Goal: Find specific page/section: Find specific page/section

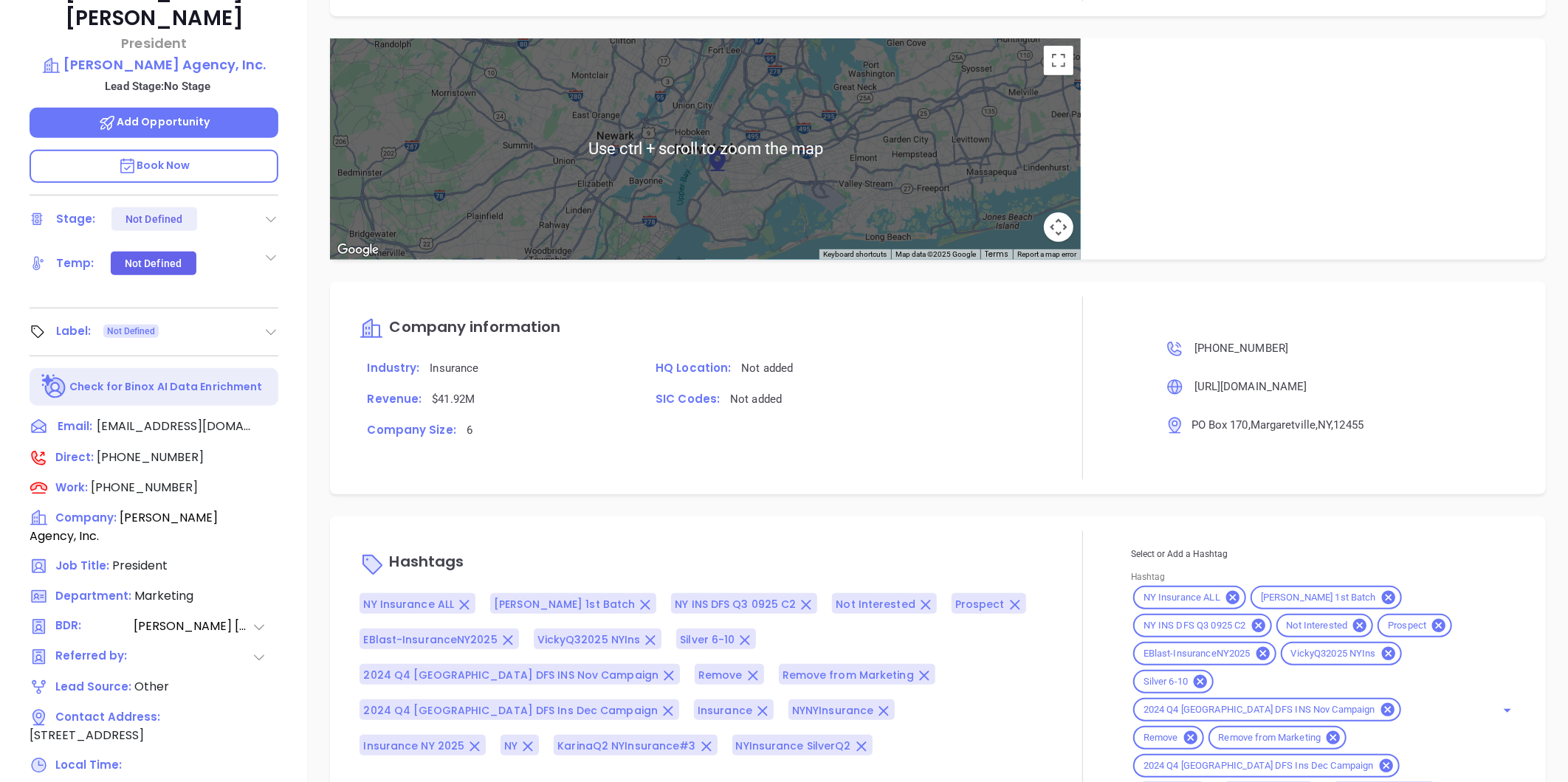
scroll to position [452, 0]
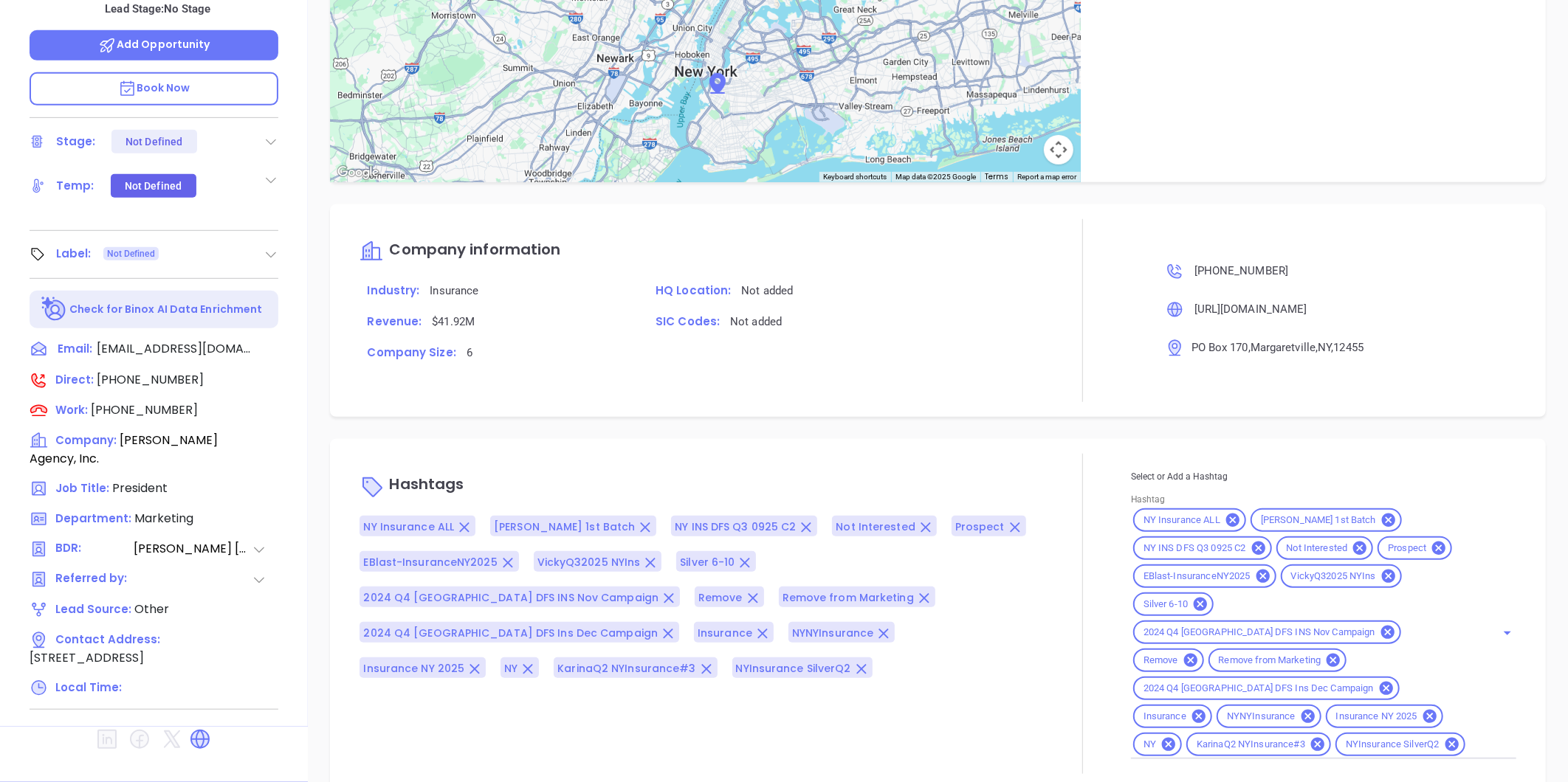
click at [266, 247] on icon at bounding box center [271, 255] width 15 height 15
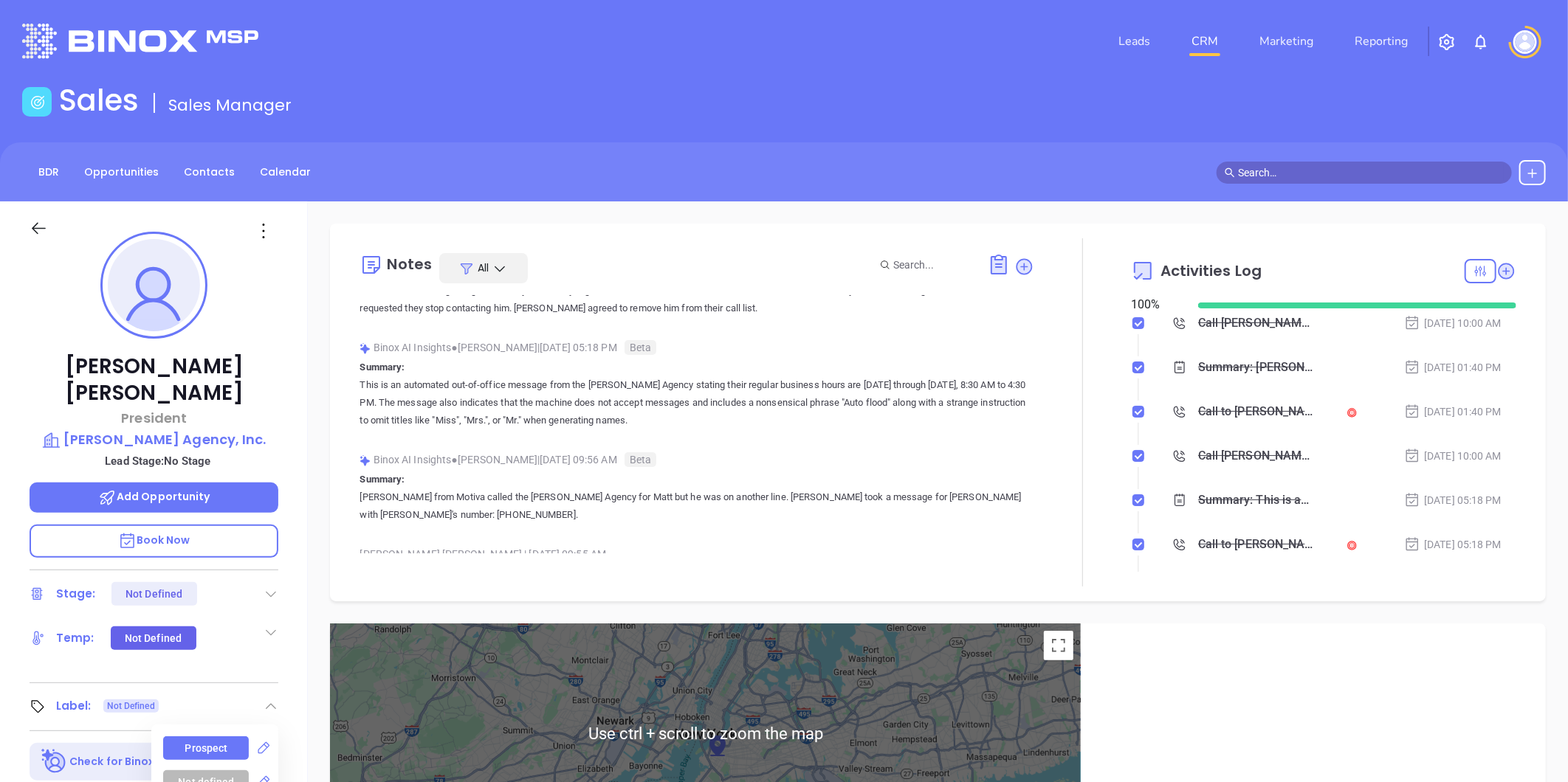
scroll to position [0, 0]
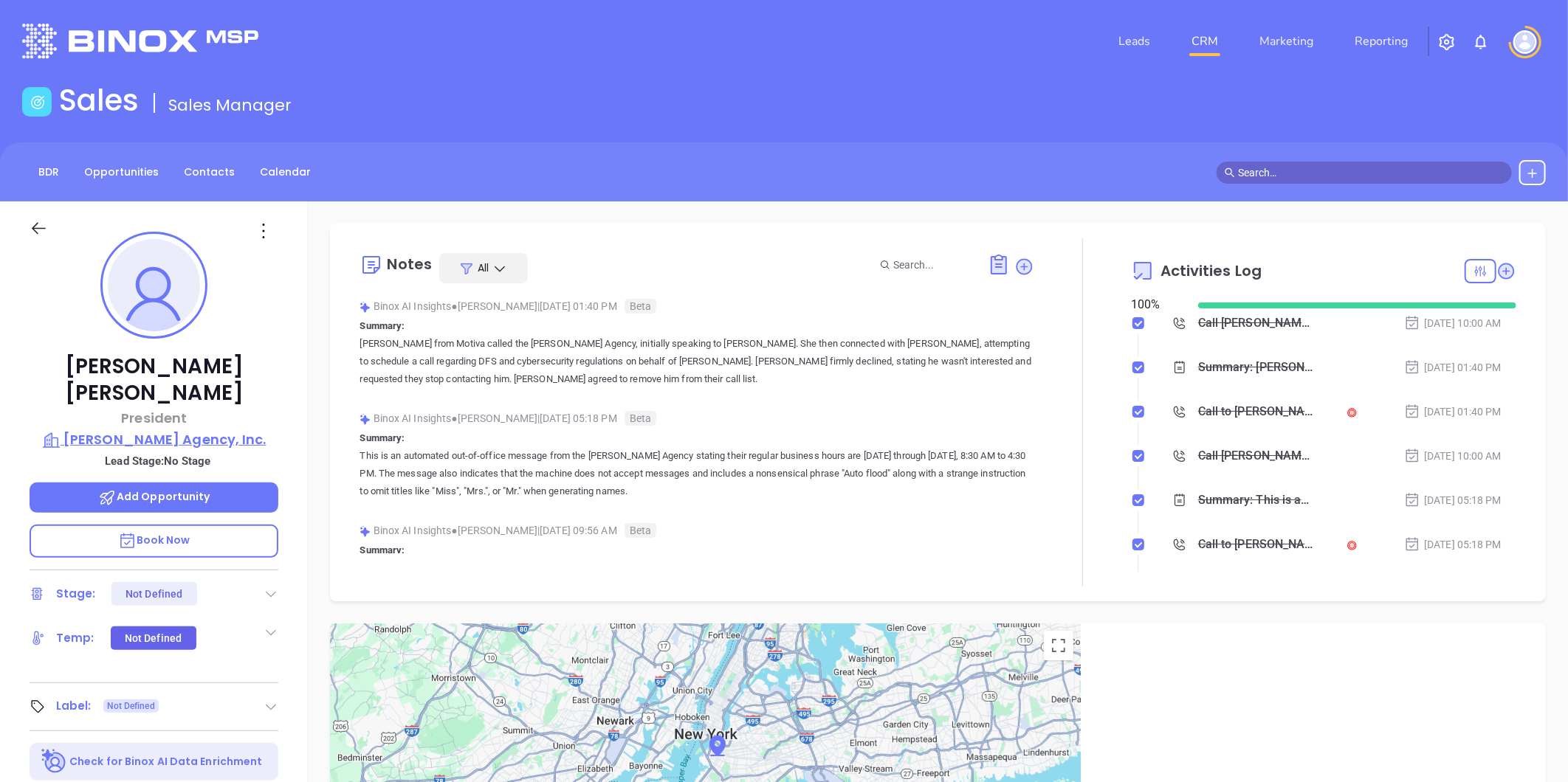
click at [123, 430] on p "Sluiter Agency, Inc." at bounding box center [153, 440] width 249 height 21
